Goal: Task Accomplishment & Management: Manage account settings

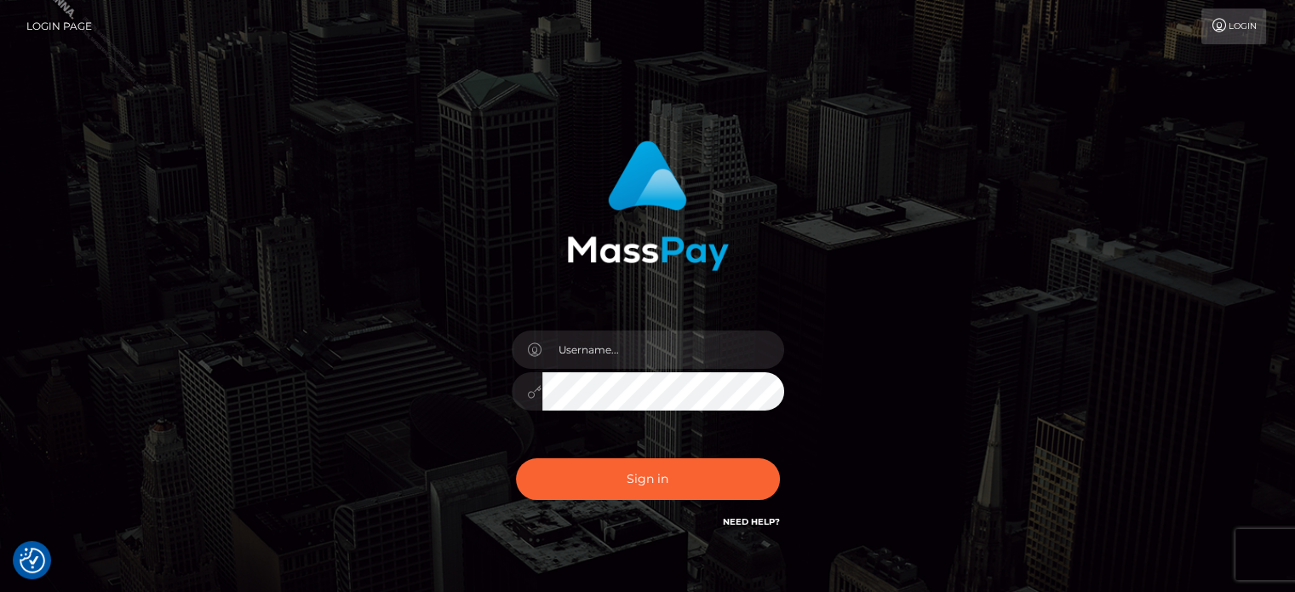
click at [1218, 19] on icon at bounding box center [1220, 26] width 18 height 14
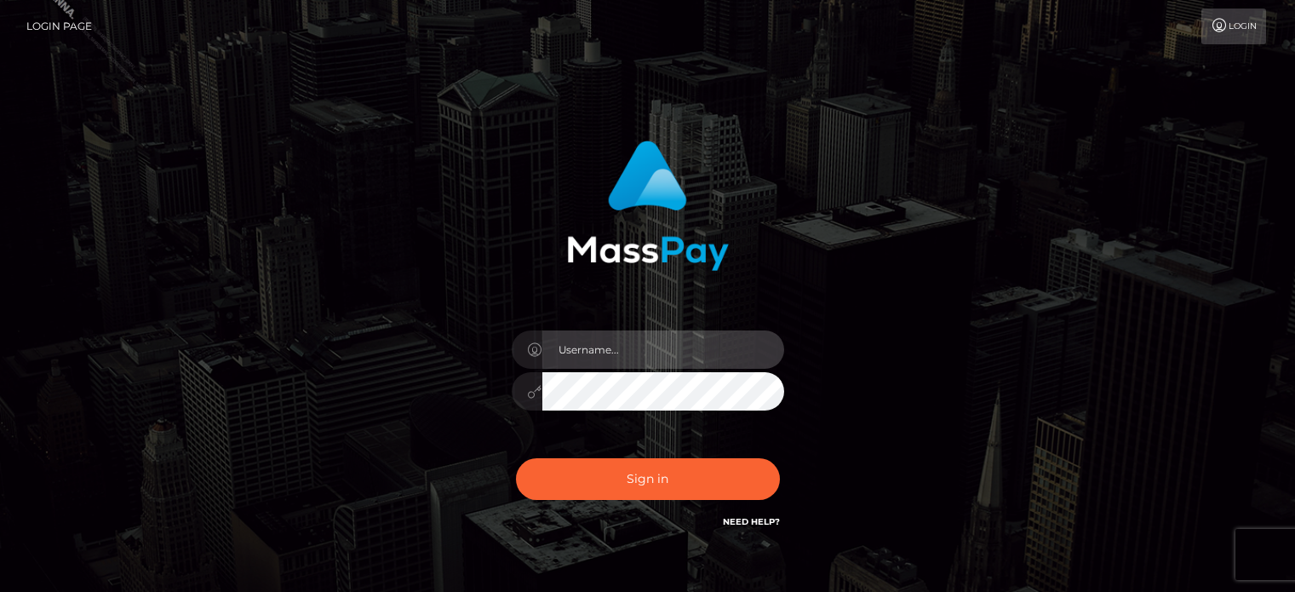
click at [721, 368] on input "text" at bounding box center [664, 349] width 242 height 38
click at [726, 347] on input "text" at bounding box center [664, 349] width 242 height 38
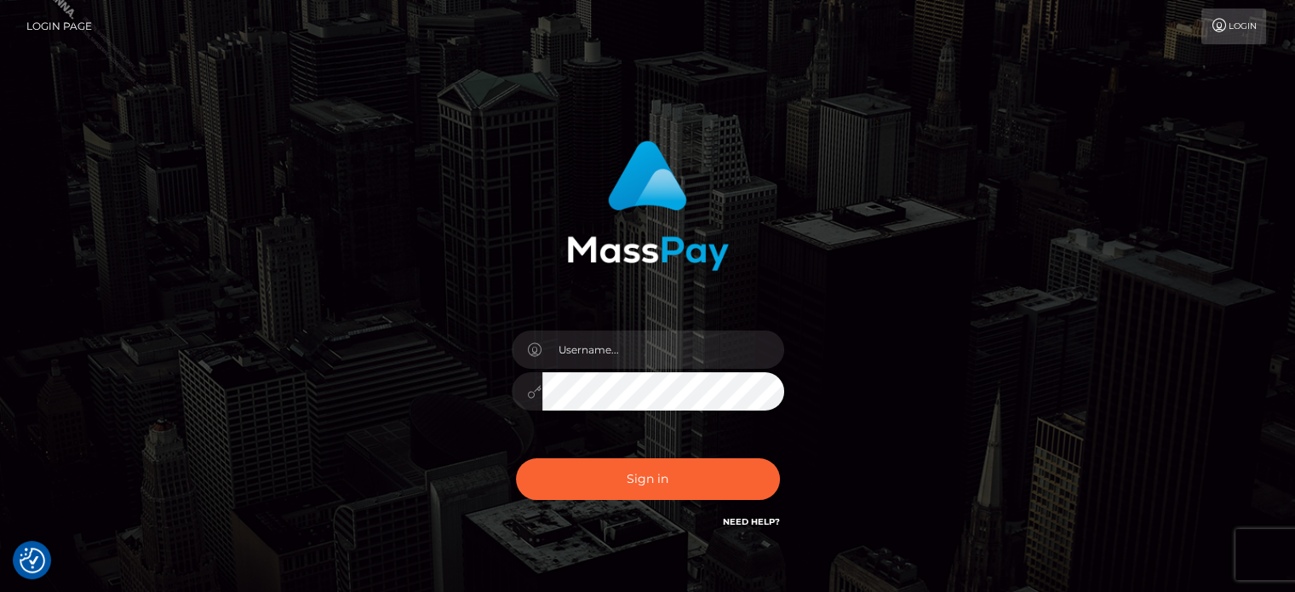
click at [884, 176] on div "Sign in" at bounding box center [648, 345] width 971 height 434
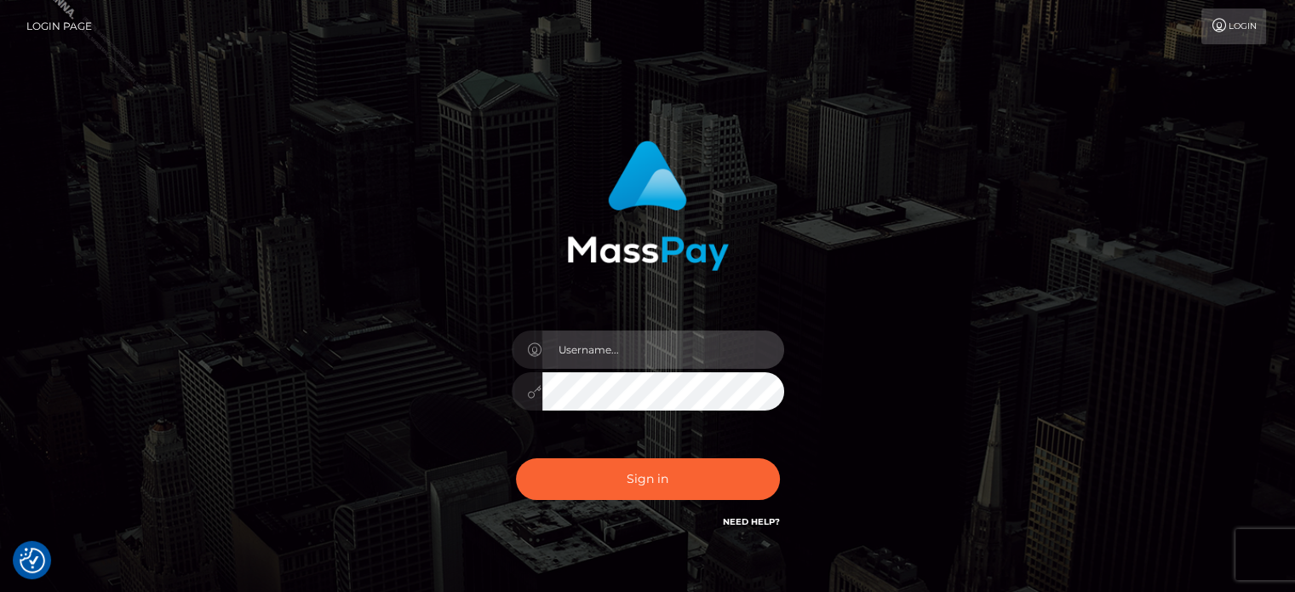
click at [634, 354] on input "text" at bounding box center [664, 349] width 242 height 38
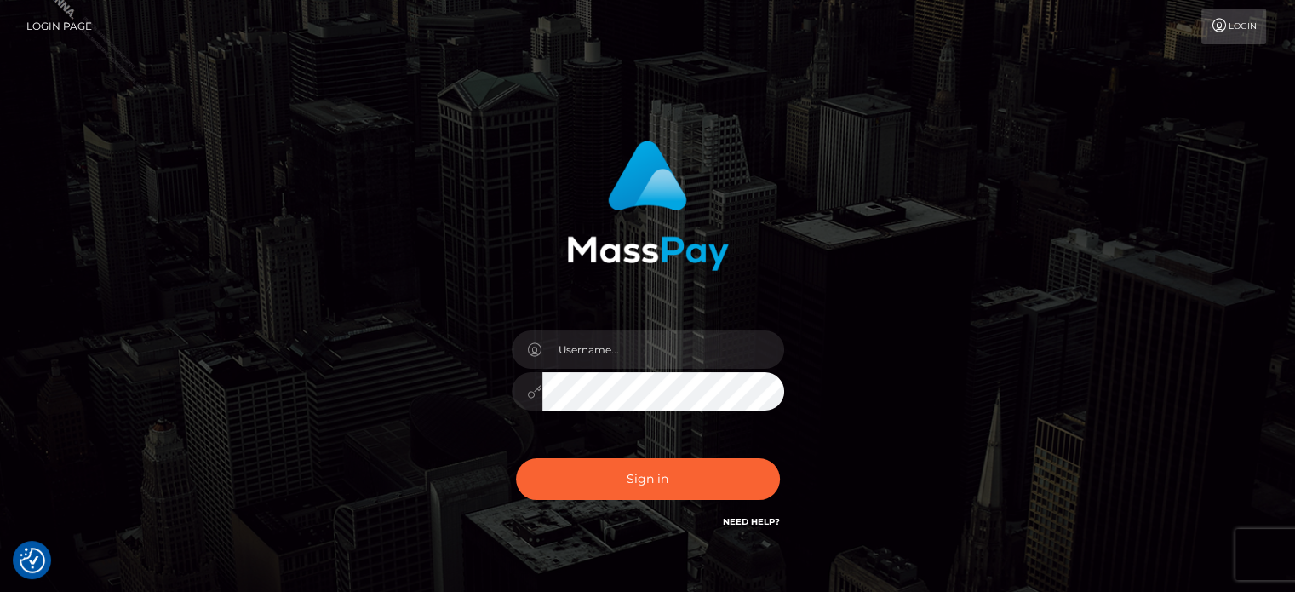
click at [828, 284] on div "Sign in" at bounding box center [647, 336] width 447 height 416
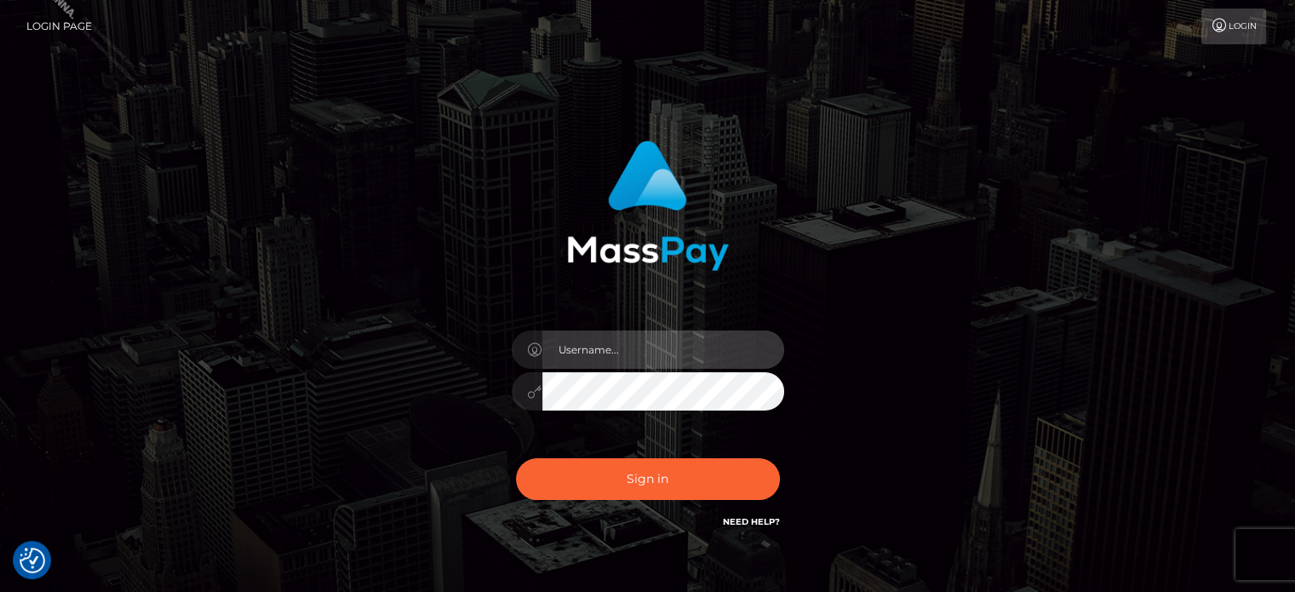
click at [611, 348] on input "text" at bounding box center [664, 349] width 242 height 38
type input "Marianne Sanoy"
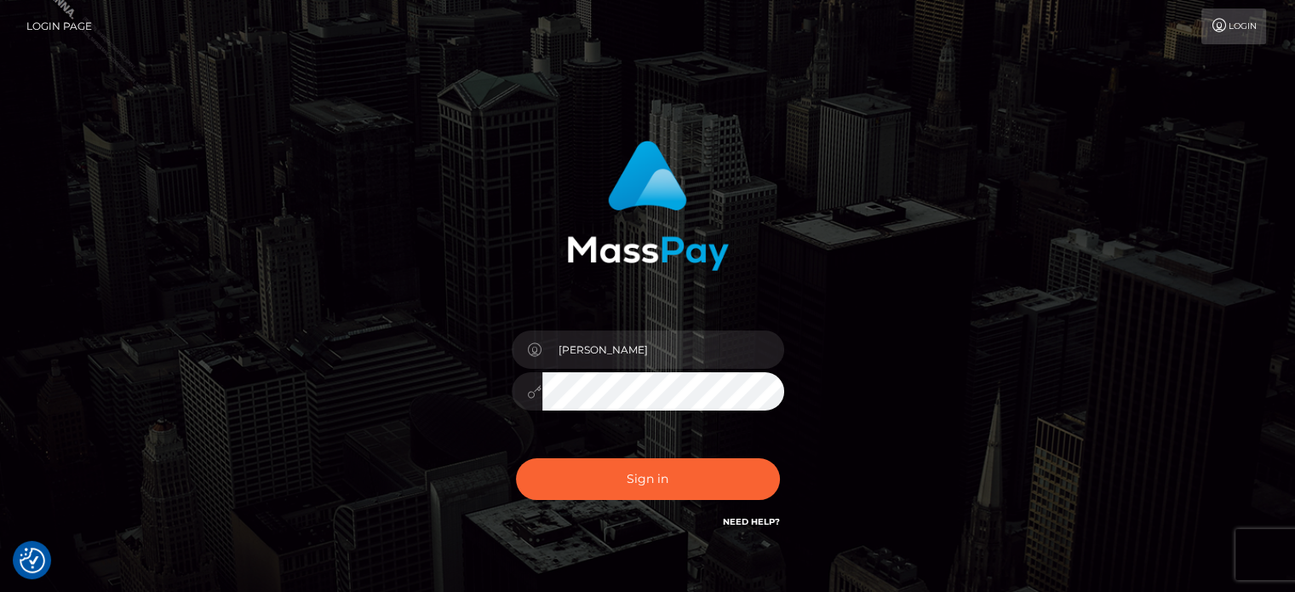
click at [516, 458] on button "Sign in" at bounding box center [648, 479] width 264 height 42
